Goal: Check status

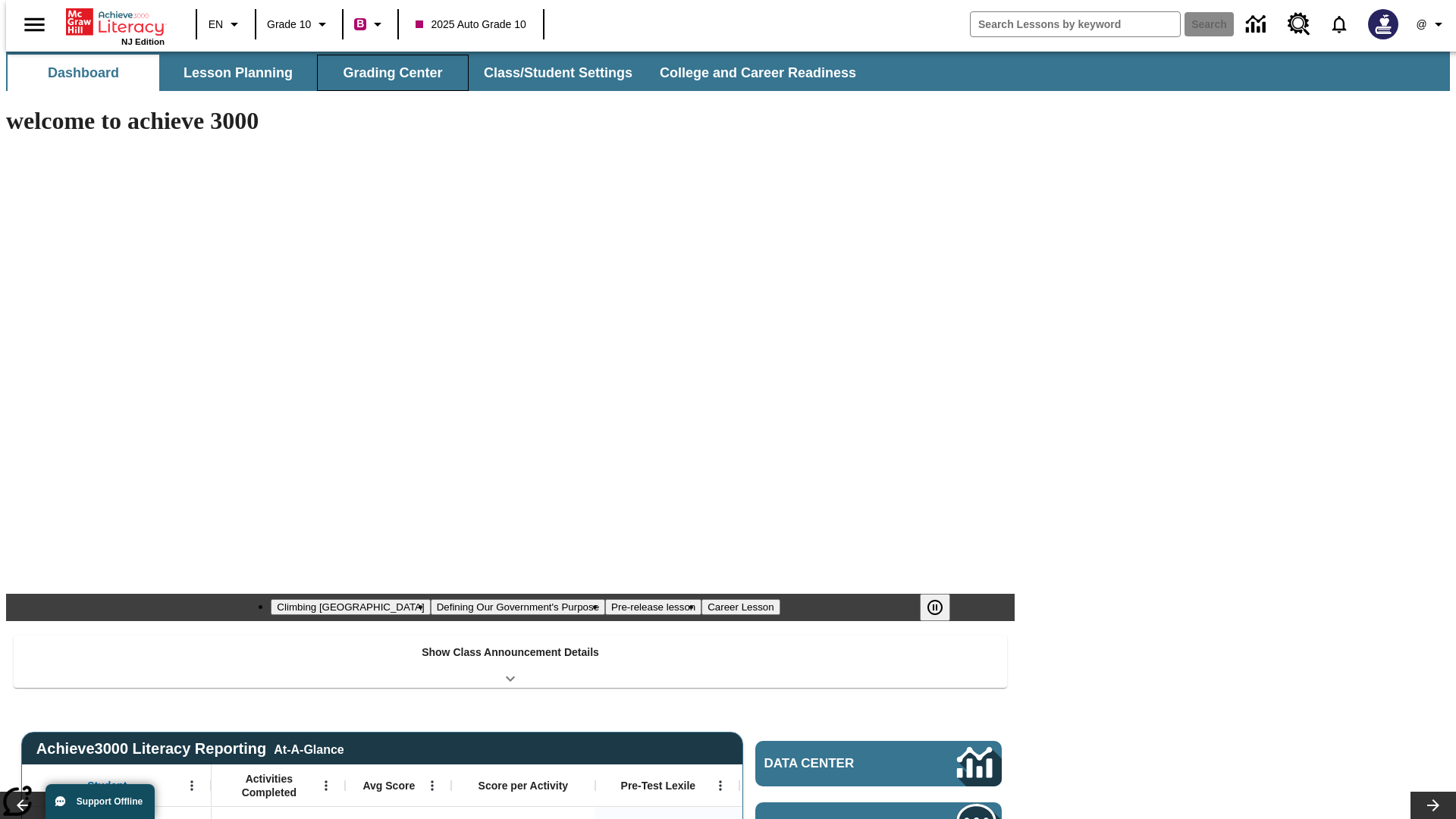
click at [387, 73] on button "Grading Center" at bounding box center [393, 73] width 152 height 37
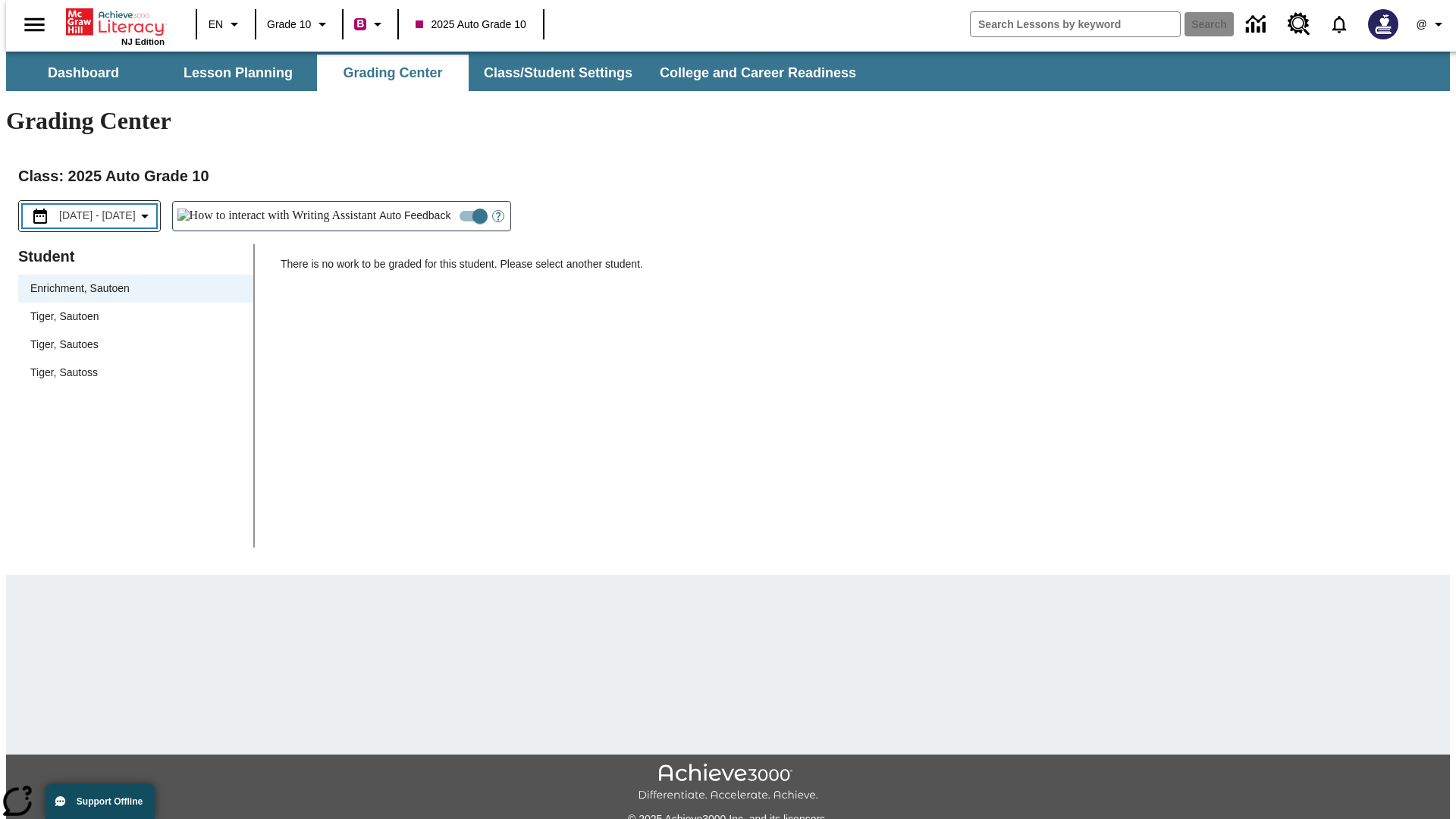
click at [106, 208] on span "[DATE] - [DATE]" at bounding box center [97, 216] width 77 height 16
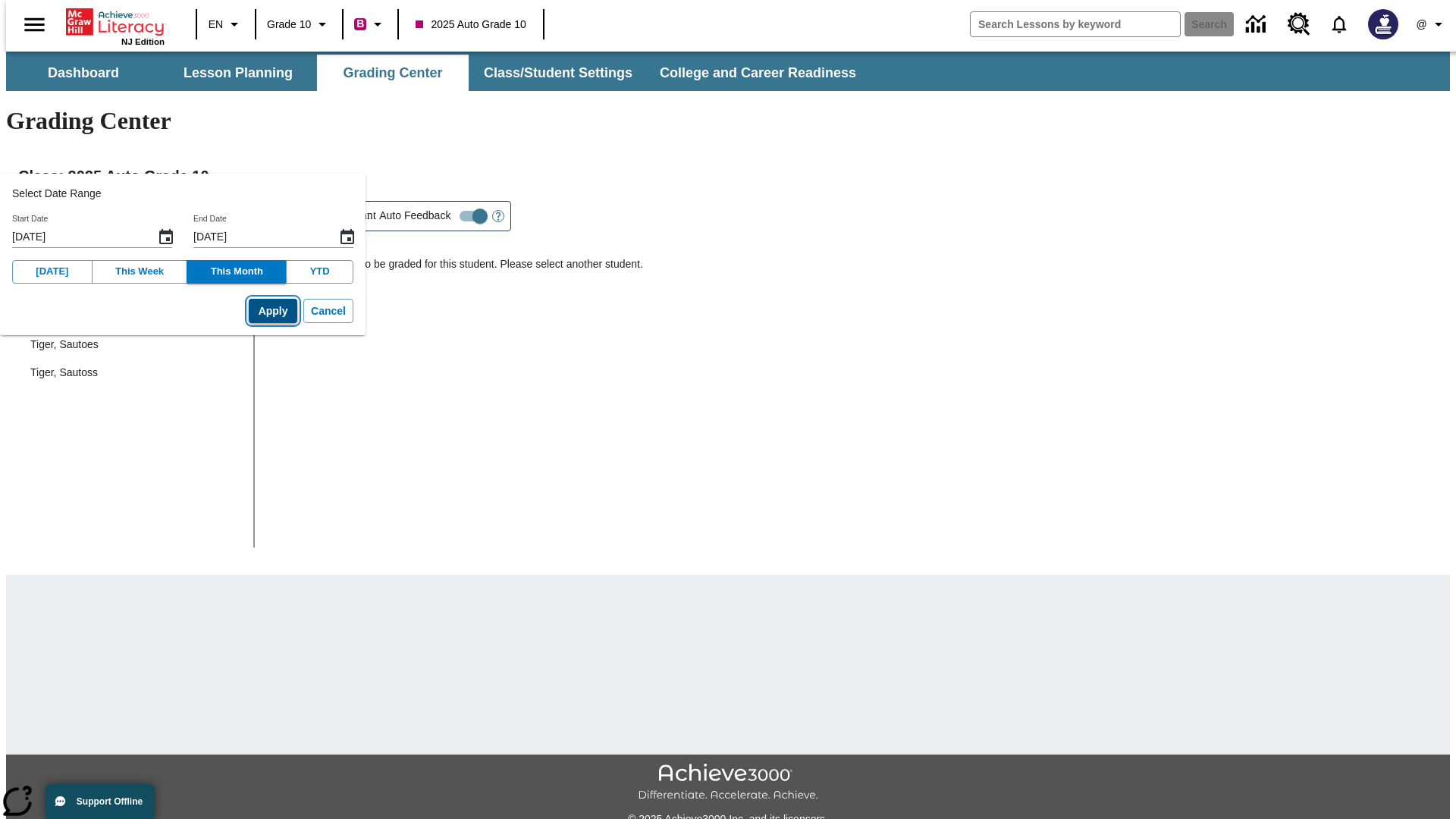
click at [249, 311] on button "Apply" at bounding box center [273, 312] width 48 height 25
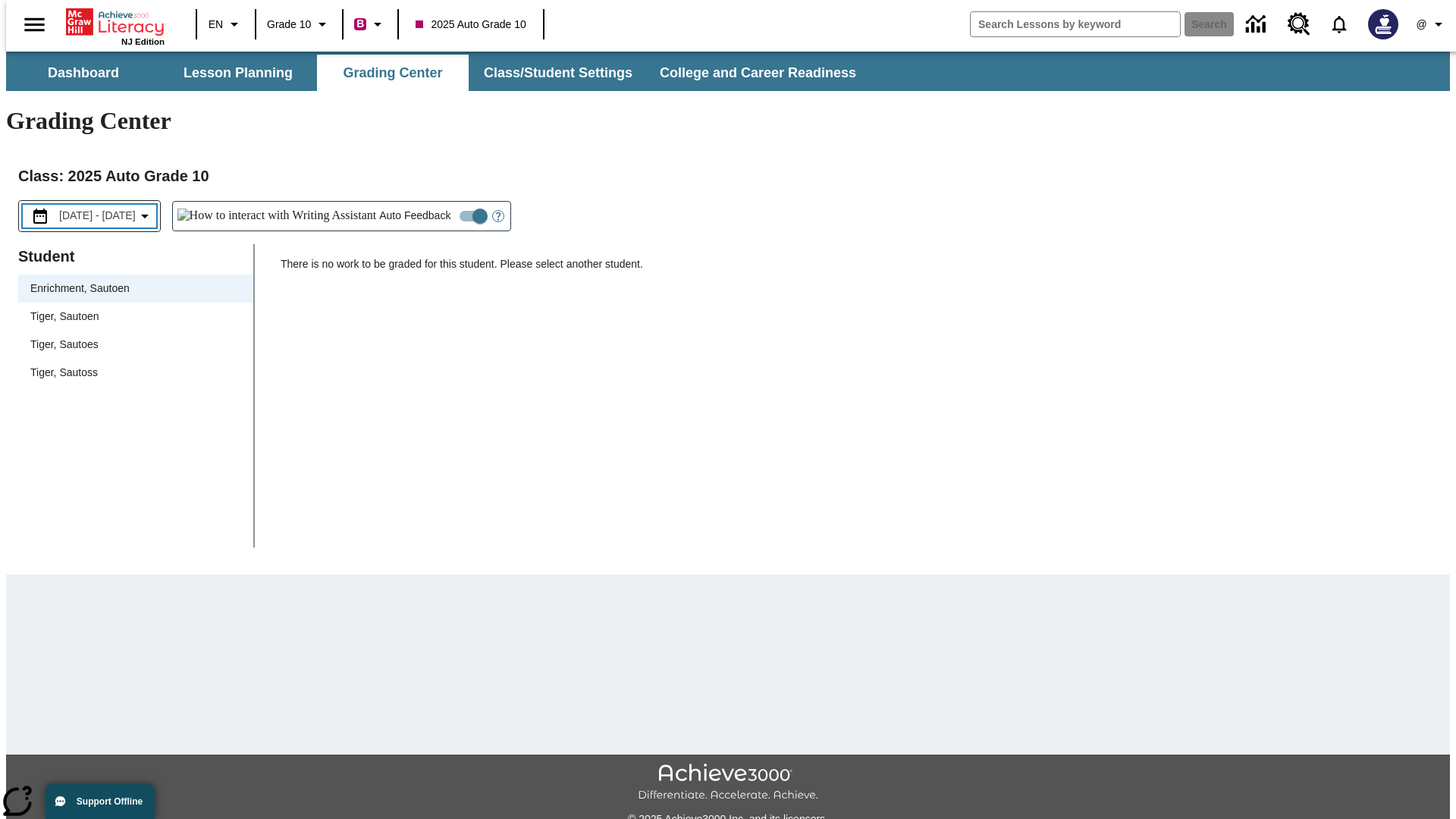
click at [107, 208] on span "[DATE] - [DATE]" at bounding box center [97, 216] width 77 height 16
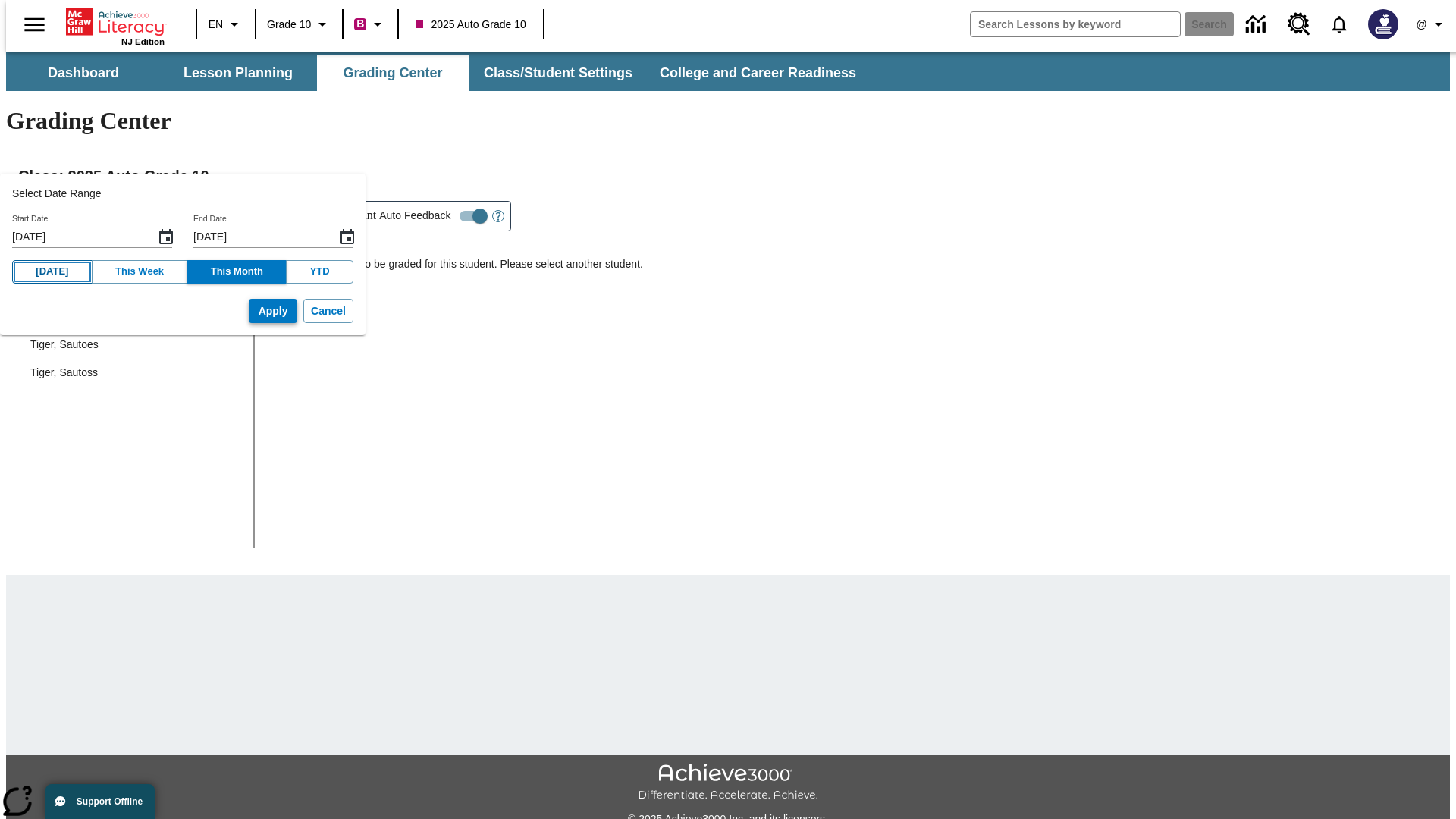
click at [48, 271] on button "[DATE]" at bounding box center [53, 271] width 81 height 23
type input "[DATE]"
